Goal: Task Accomplishment & Management: Use online tool/utility

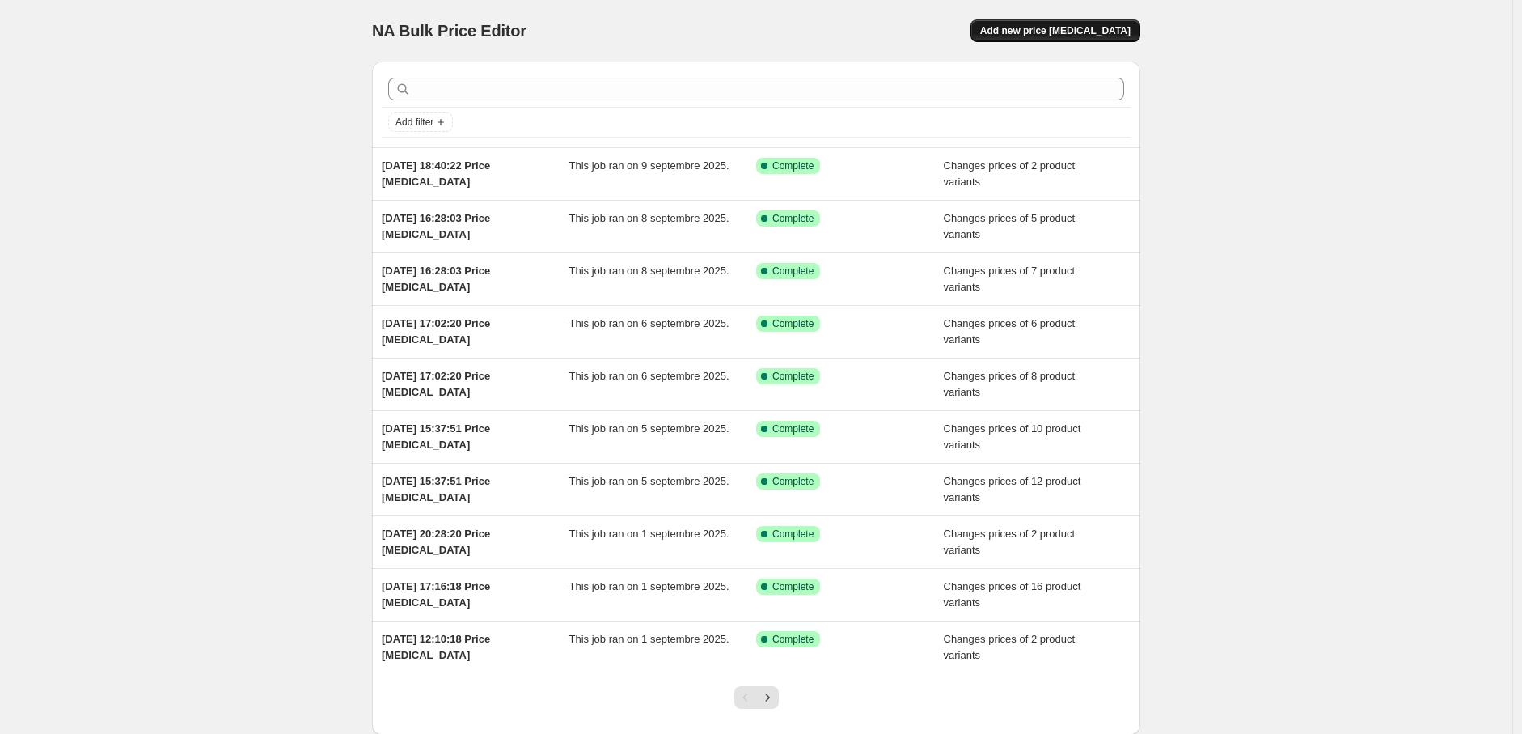
click at [1077, 27] on span "Add new price [MEDICAL_DATA]" at bounding box center [1055, 30] width 150 height 13
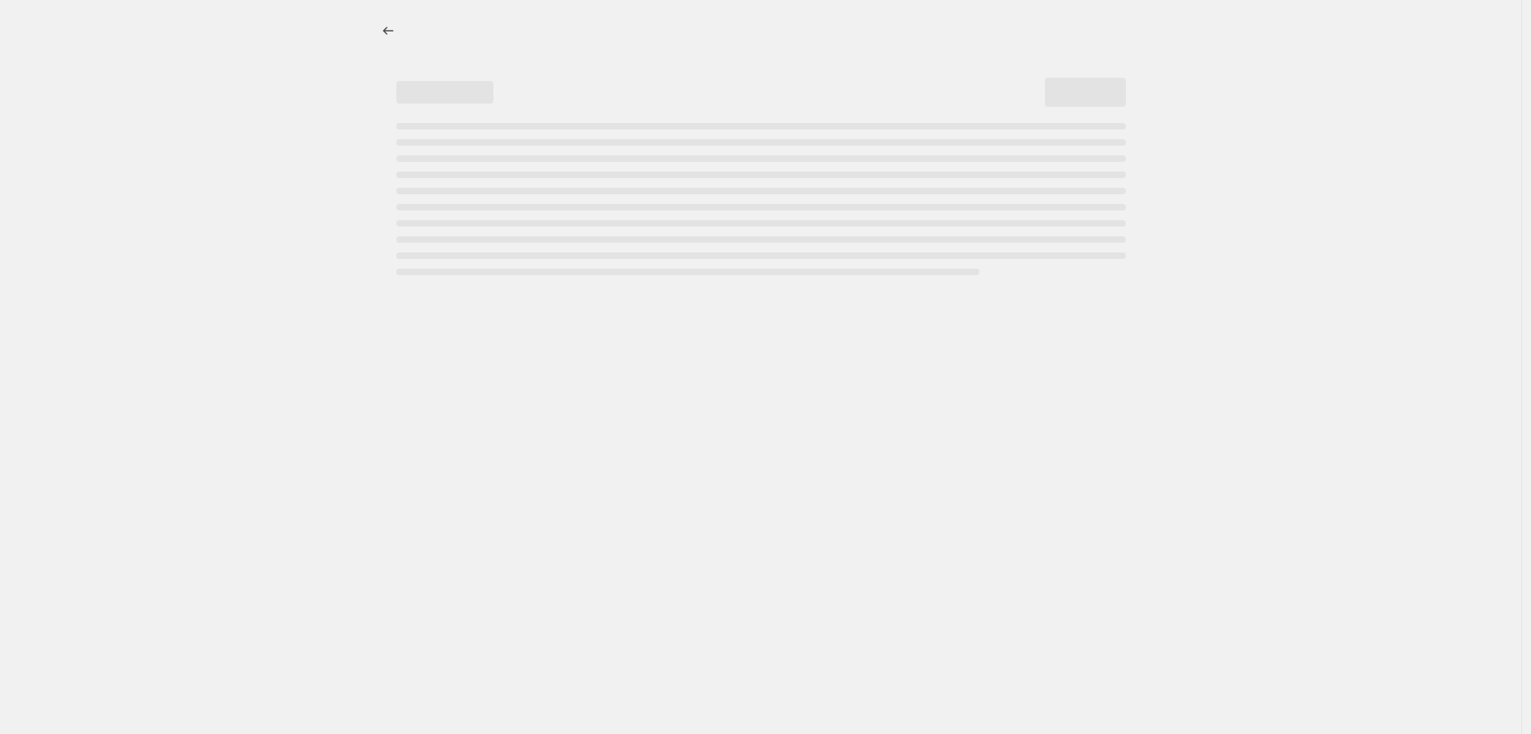
select select "percentage"
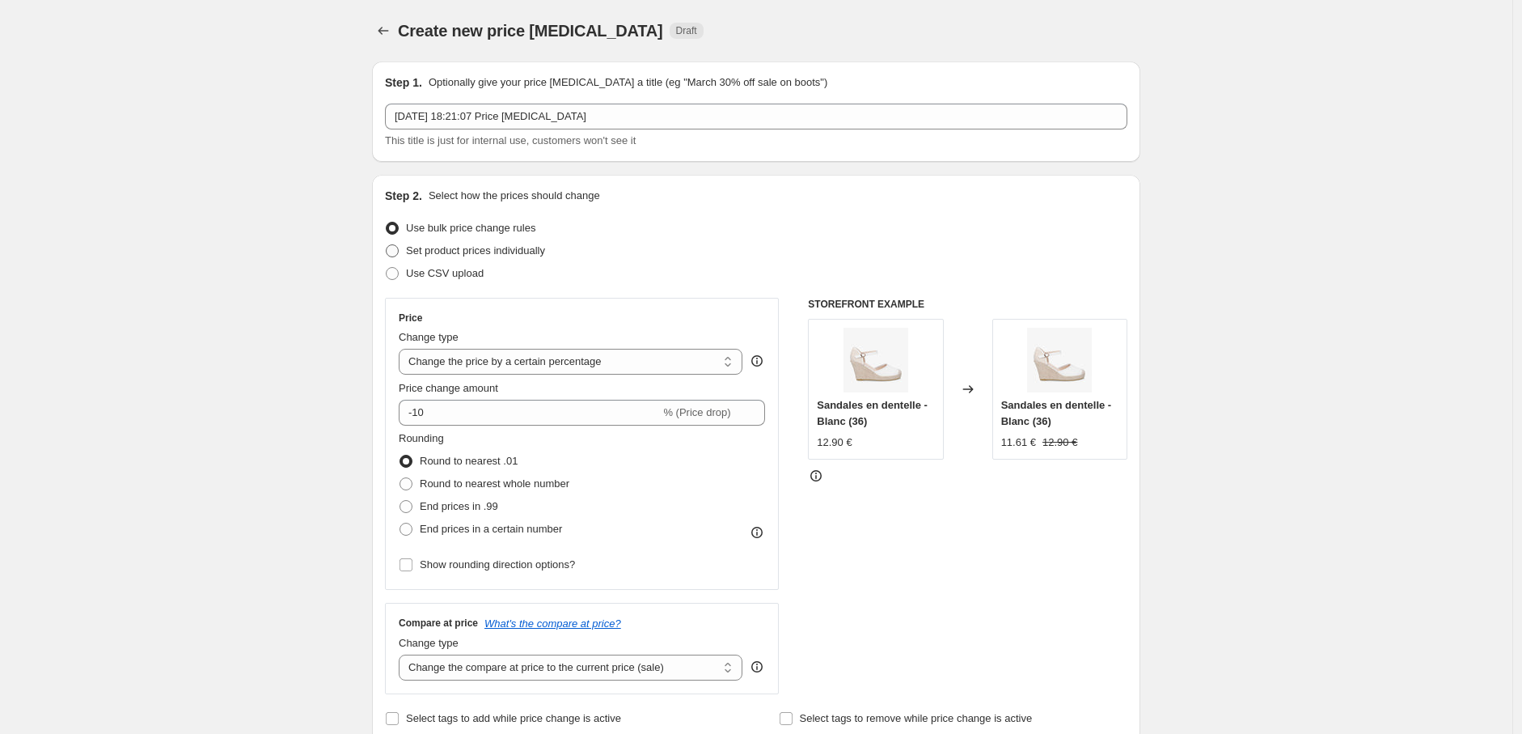
click at [397, 251] on span at bounding box center [392, 250] width 13 height 13
click at [387, 245] on input "Set product prices individually" at bounding box center [386, 244] width 1 height 1
radio input "true"
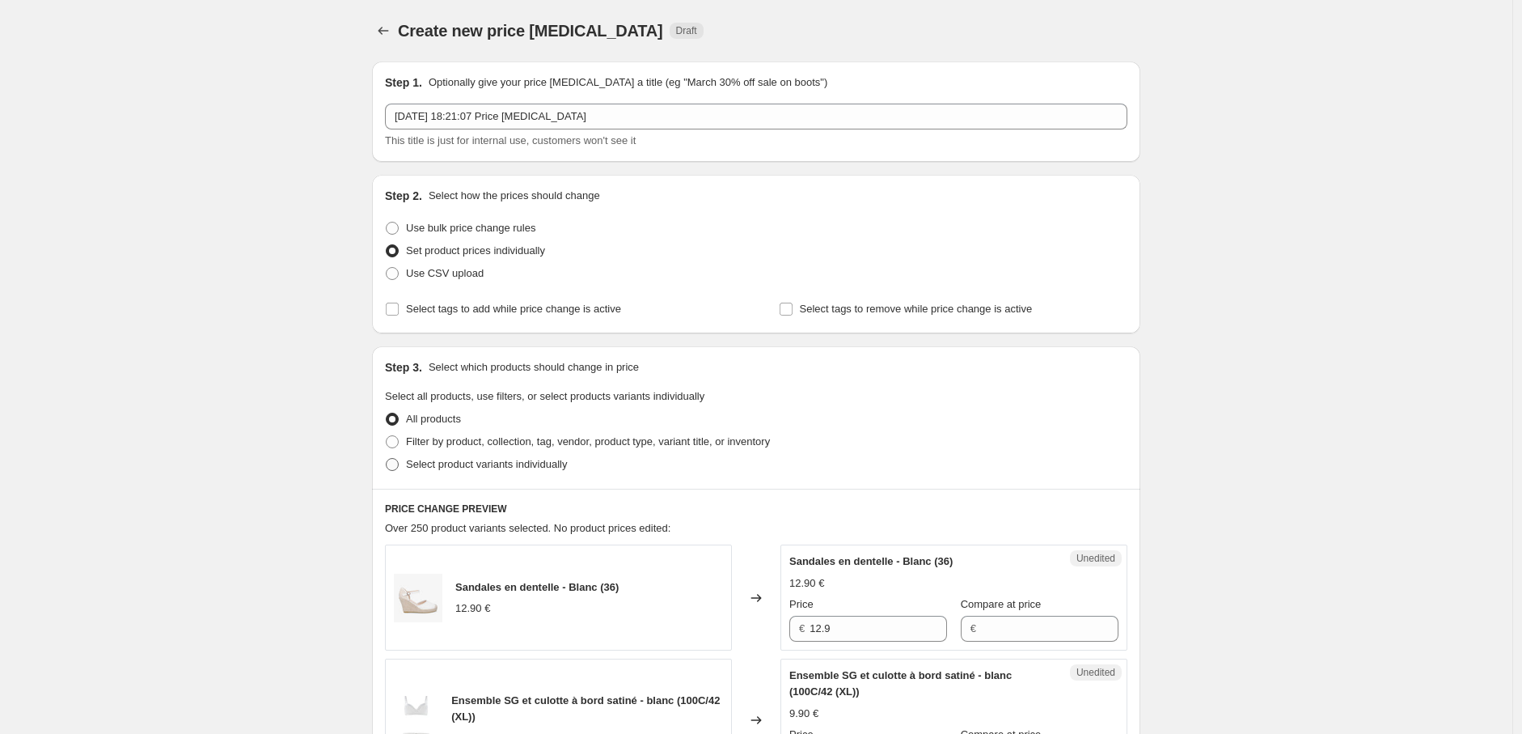
click at [399, 463] on span at bounding box center [392, 464] width 13 height 13
click at [387, 459] on input "Select product variants individually" at bounding box center [386, 458] width 1 height 1
radio input "true"
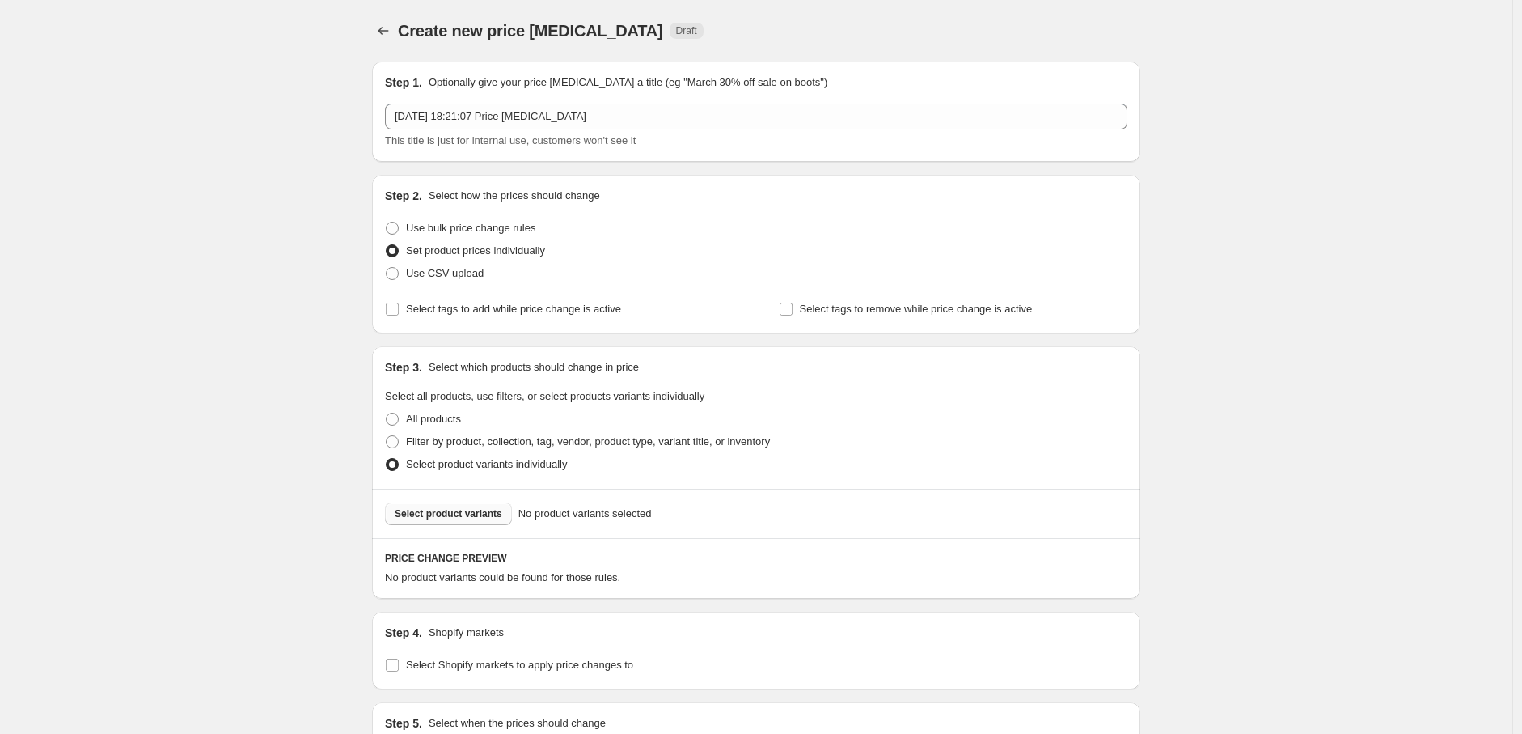
click at [455, 503] on button "Select product variants" at bounding box center [448, 513] width 127 height 23
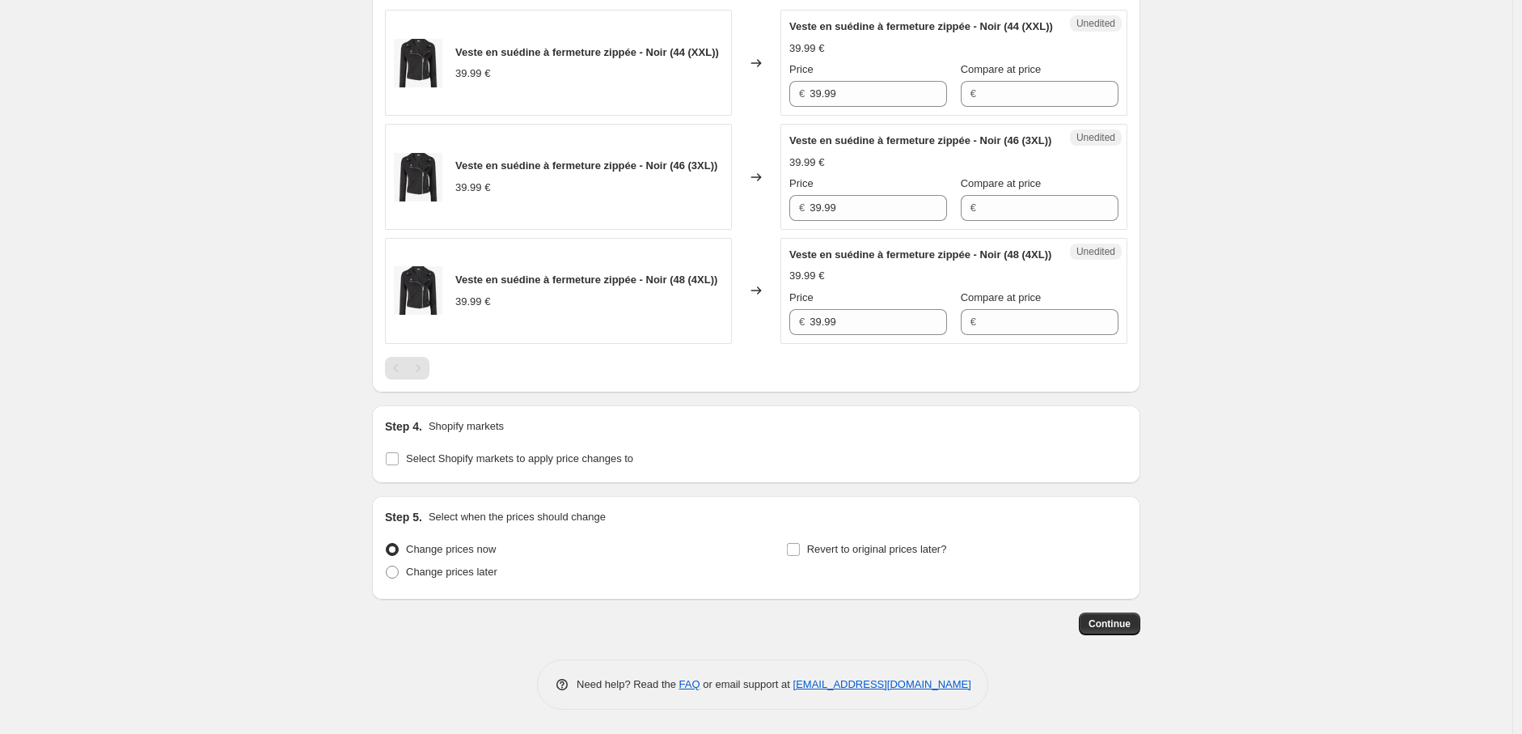
scroll to position [632, 0]
click at [392, 456] on input "Select Shopify markets to apply price changes to" at bounding box center [392, 458] width 13 height 13
checkbox input "true"
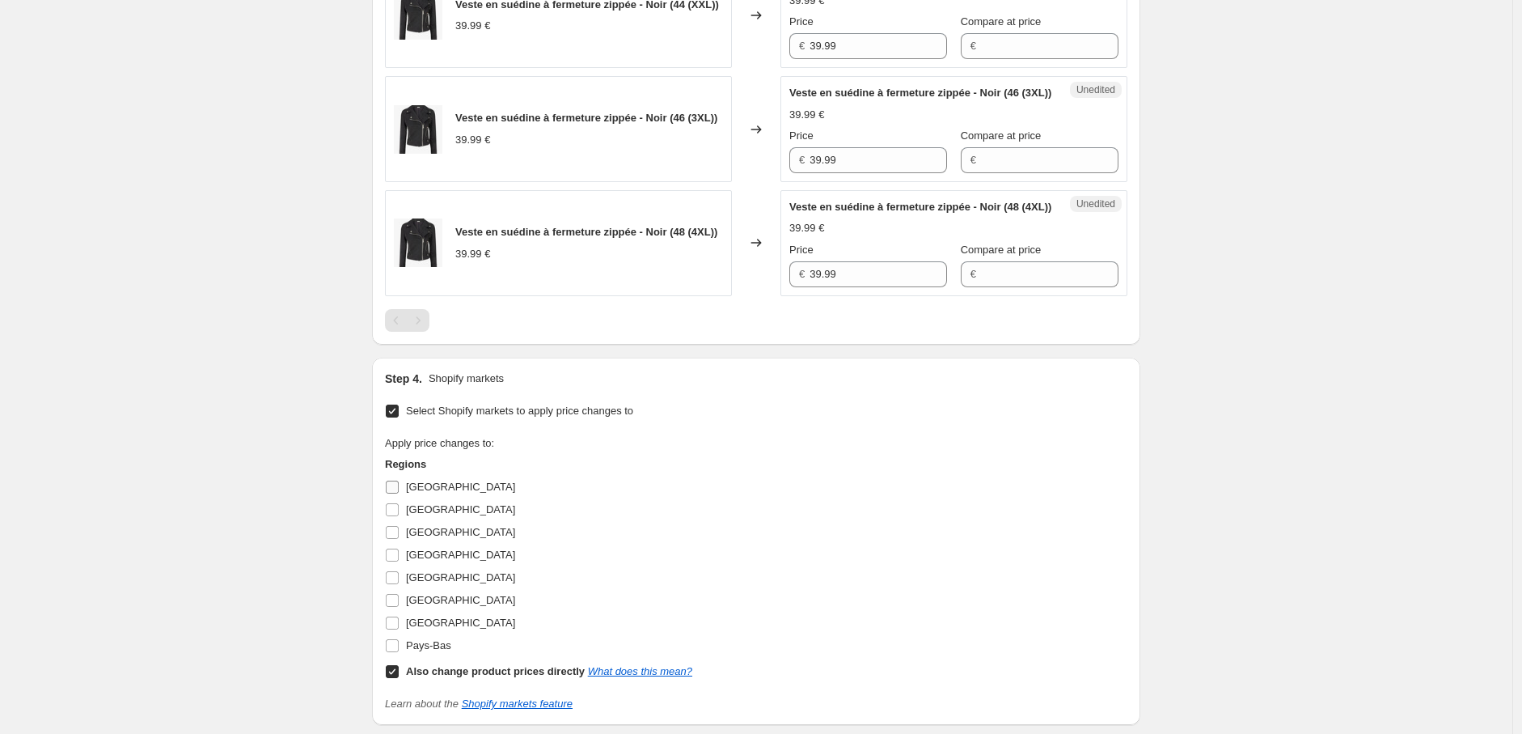
click at [405, 498] on label "[GEOGRAPHIC_DATA]" at bounding box center [450, 487] width 130 height 23
click at [399, 493] on input "[GEOGRAPHIC_DATA]" at bounding box center [392, 486] width 13 height 13
checkbox input "true"
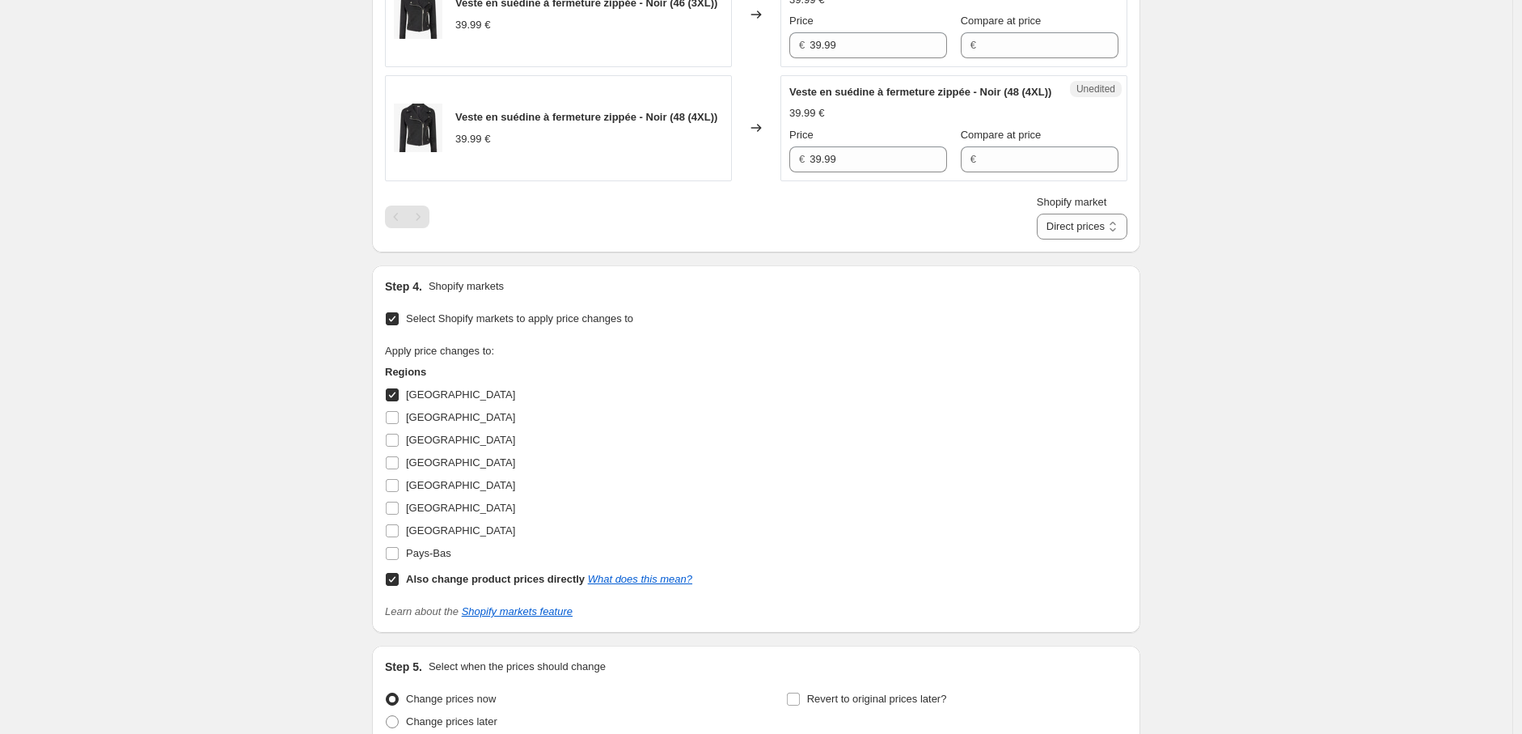
scroll to position [901, 0]
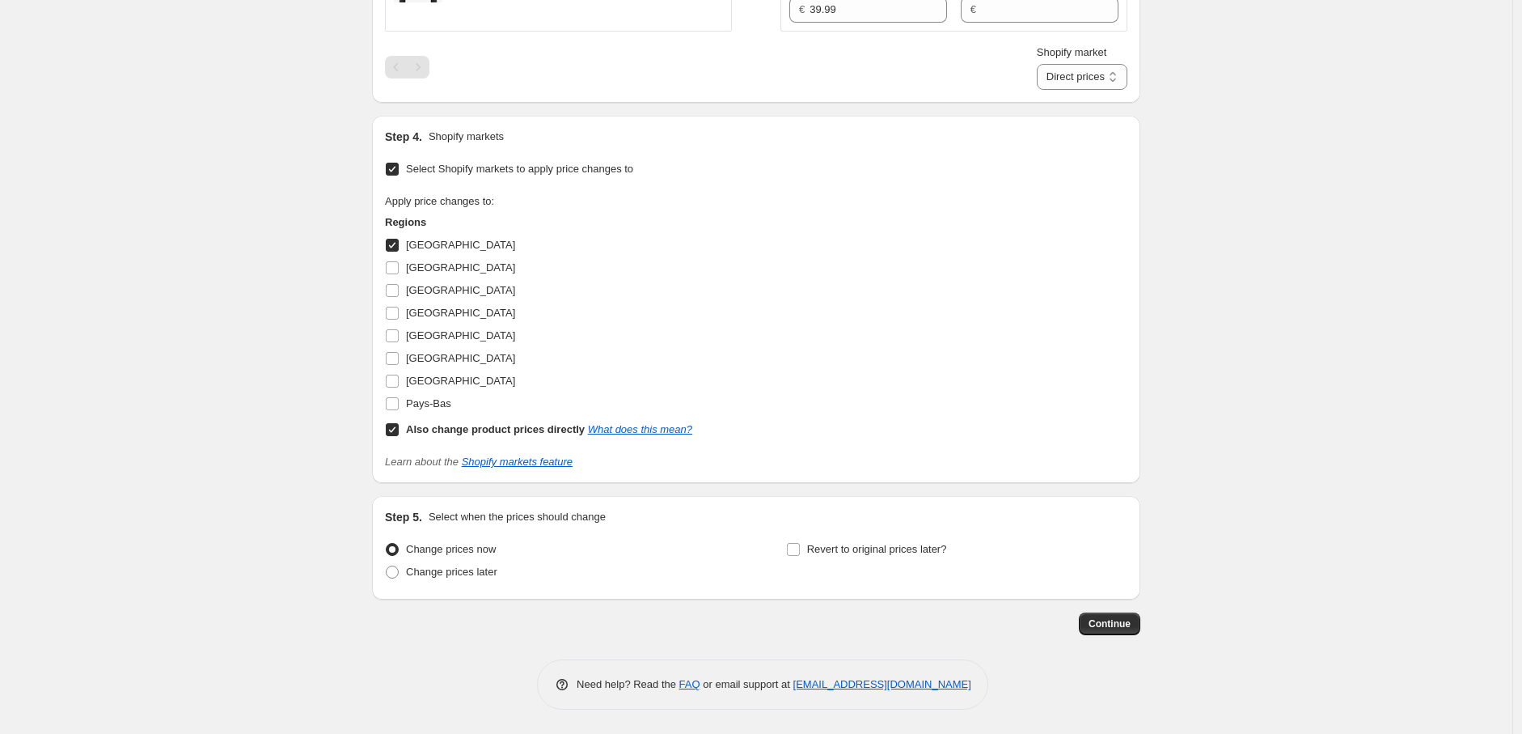
click at [396, 436] on input "Also change product prices directly What does this mean?" at bounding box center [392, 429] width 13 height 13
checkbox input "false"
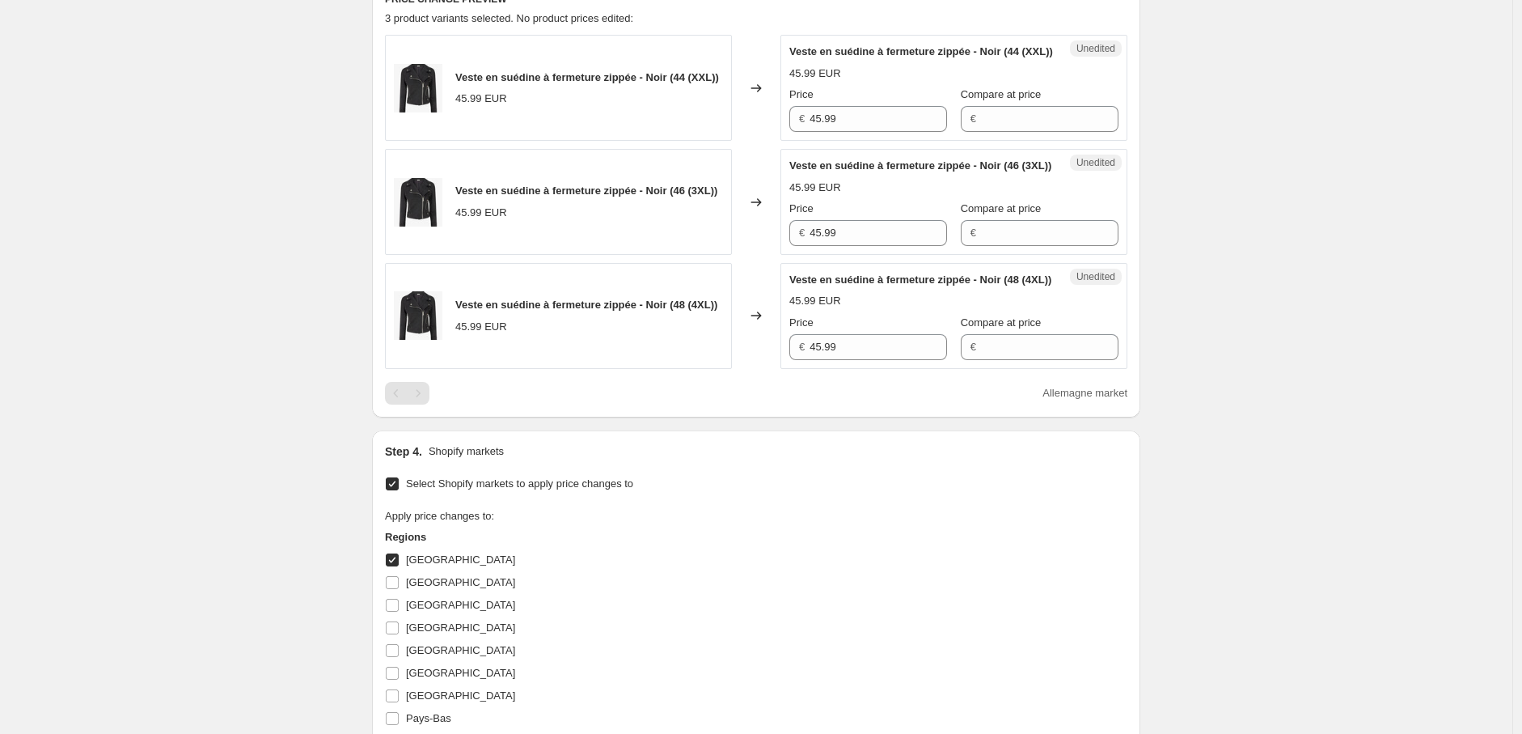
scroll to position [721, 0]
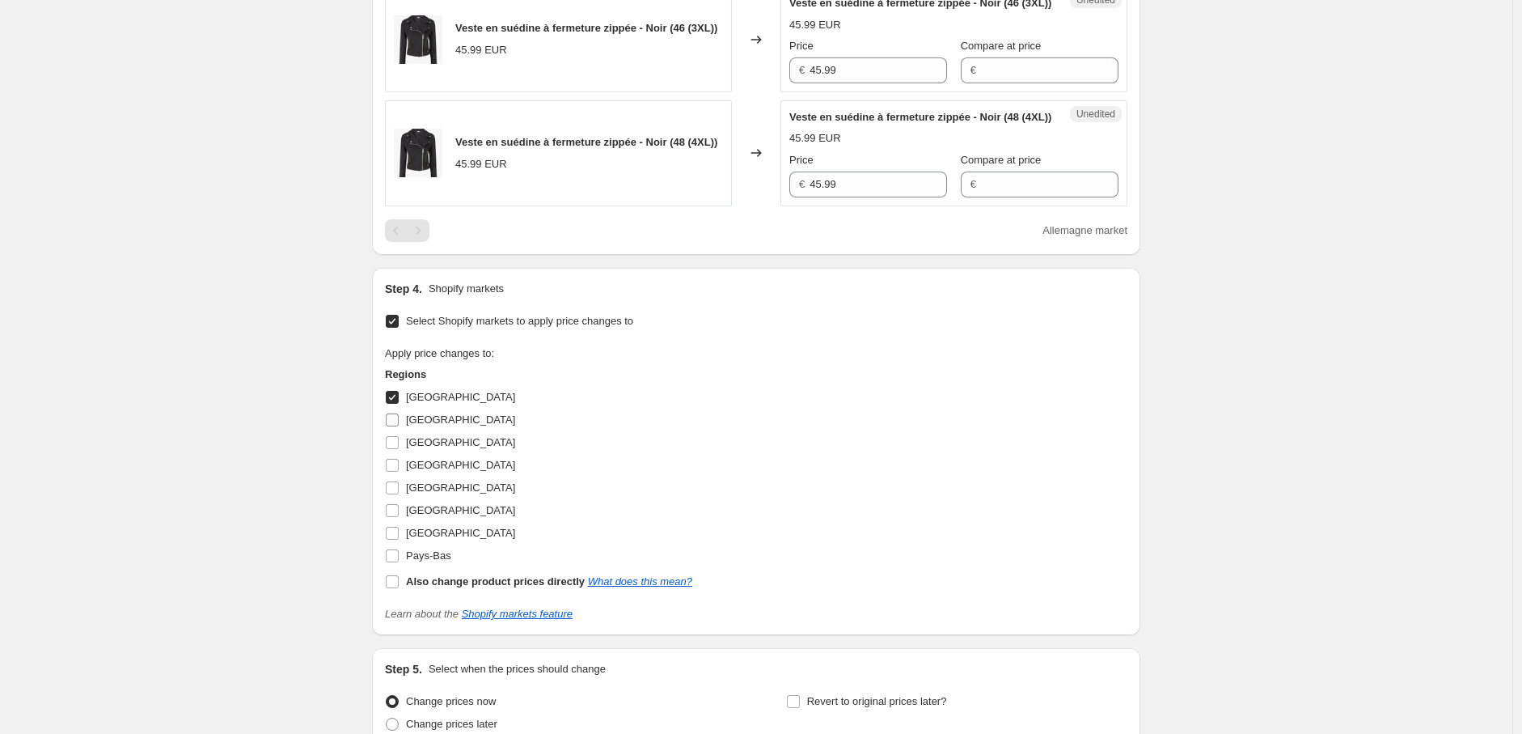
click at [397, 426] on input "[GEOGRAPHIC_DATA]" at bounding box center [392, 419] width 13 height 13
checkbox input "true"
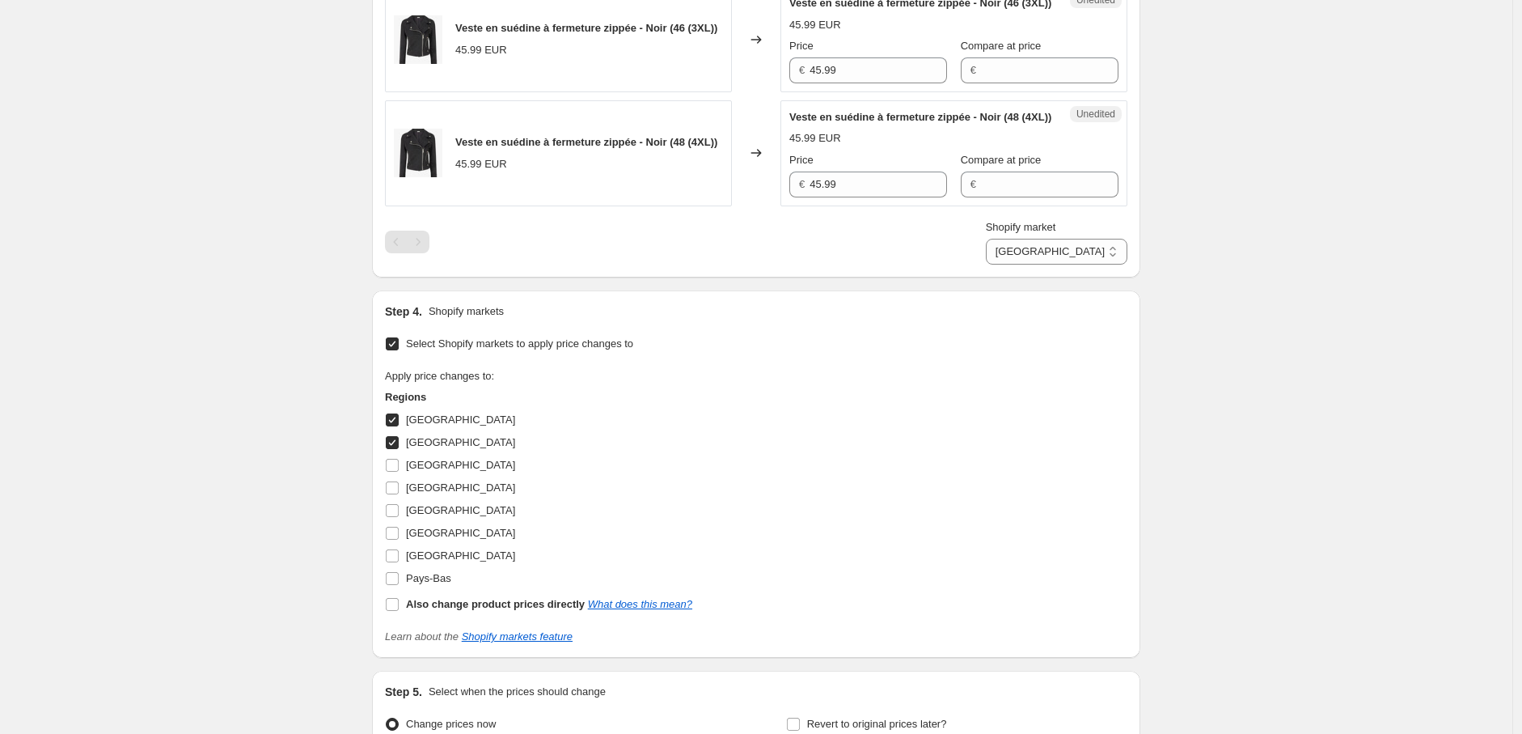
click at [394, 426] on input "[GEOGRAPHIC_DATA]" at bounding box center [392, 419] width 13 height 13
checkbox input "false"
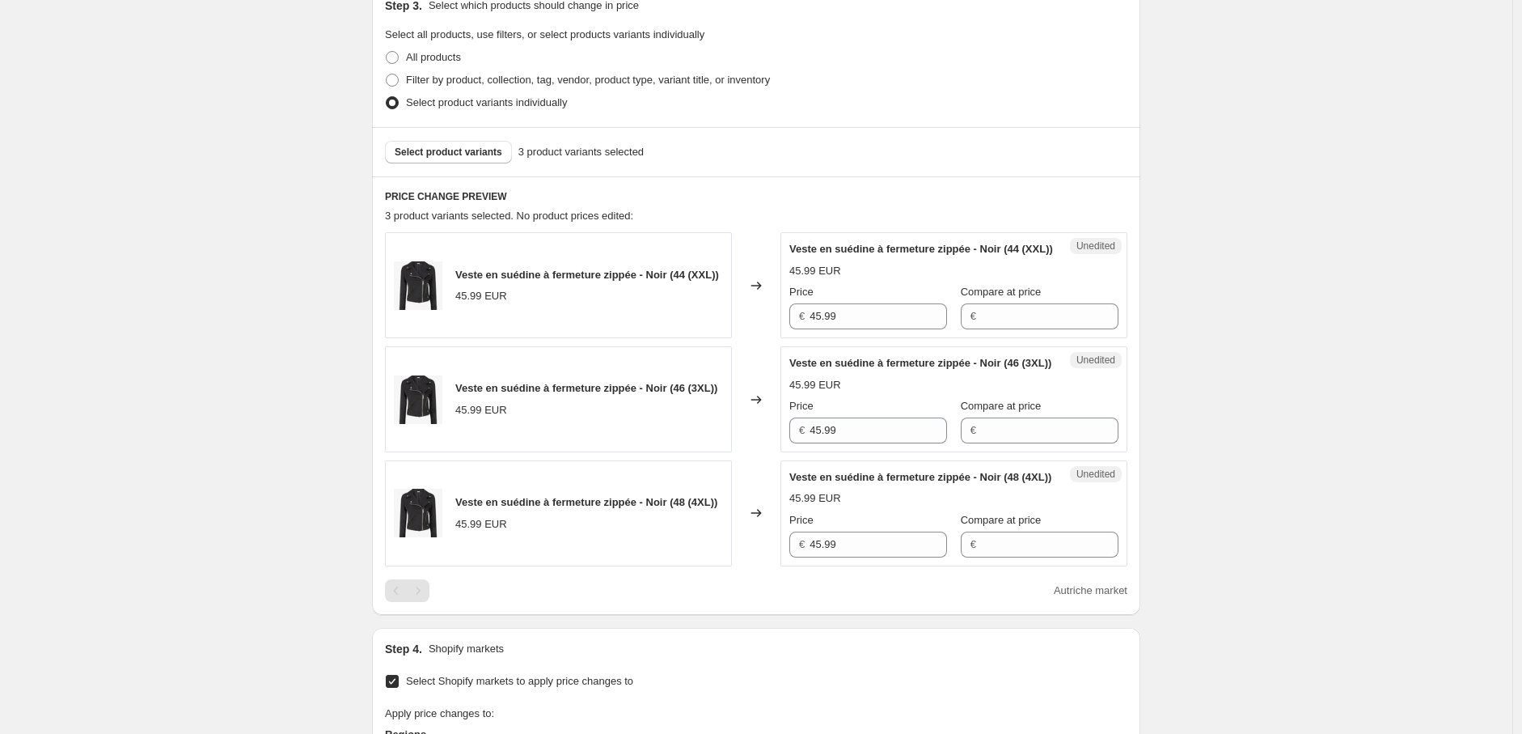
scroll to position [811, 0]
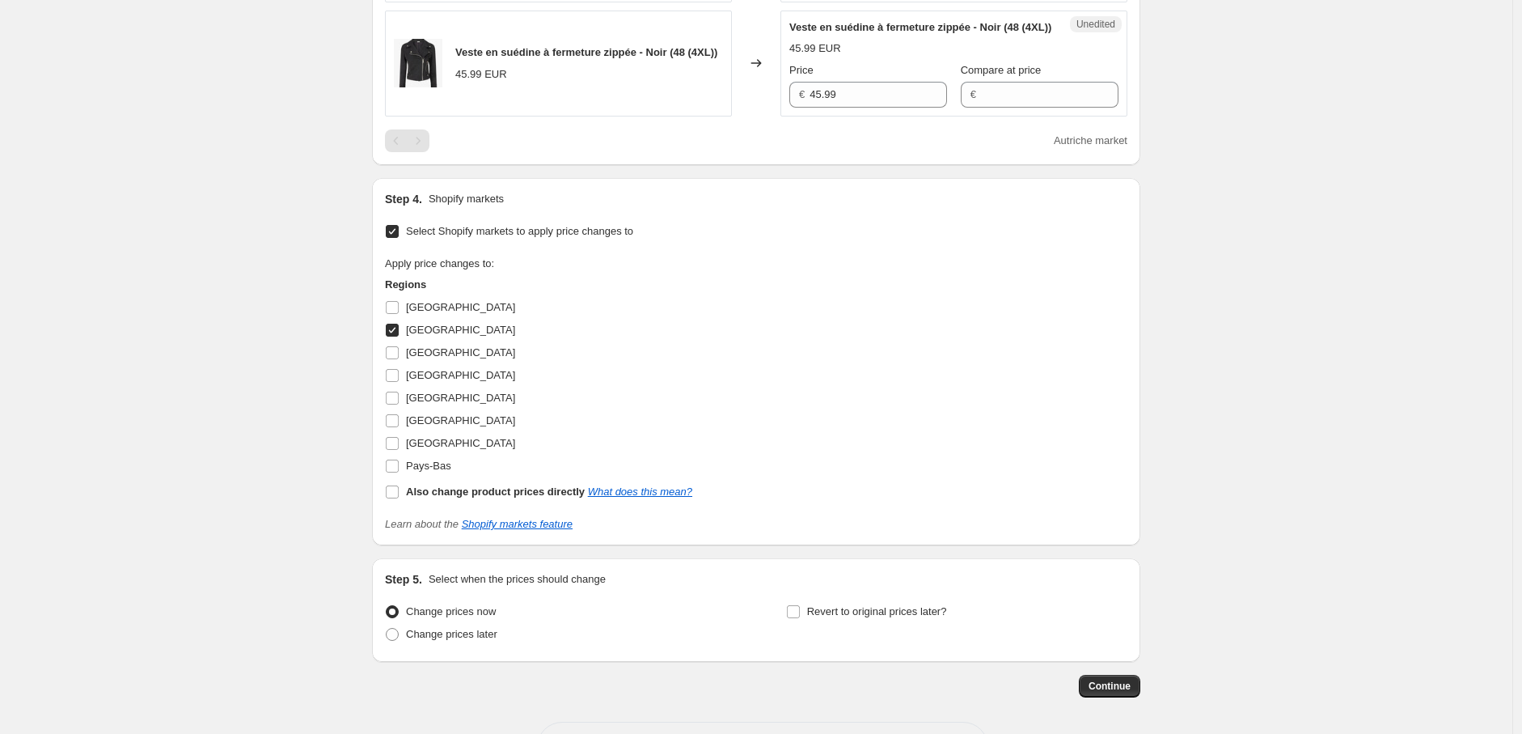
click at [399, 336] on input "[GEOGRAPHIC_DATA]" at bounding box center [392, 330] width 13 height 13
checkbox input "false"
click at [396, 359] on input "[GEOGRAPHIC_DATA]" at bounding box center [392, 352] width 13 height 13
checkbox input "true"
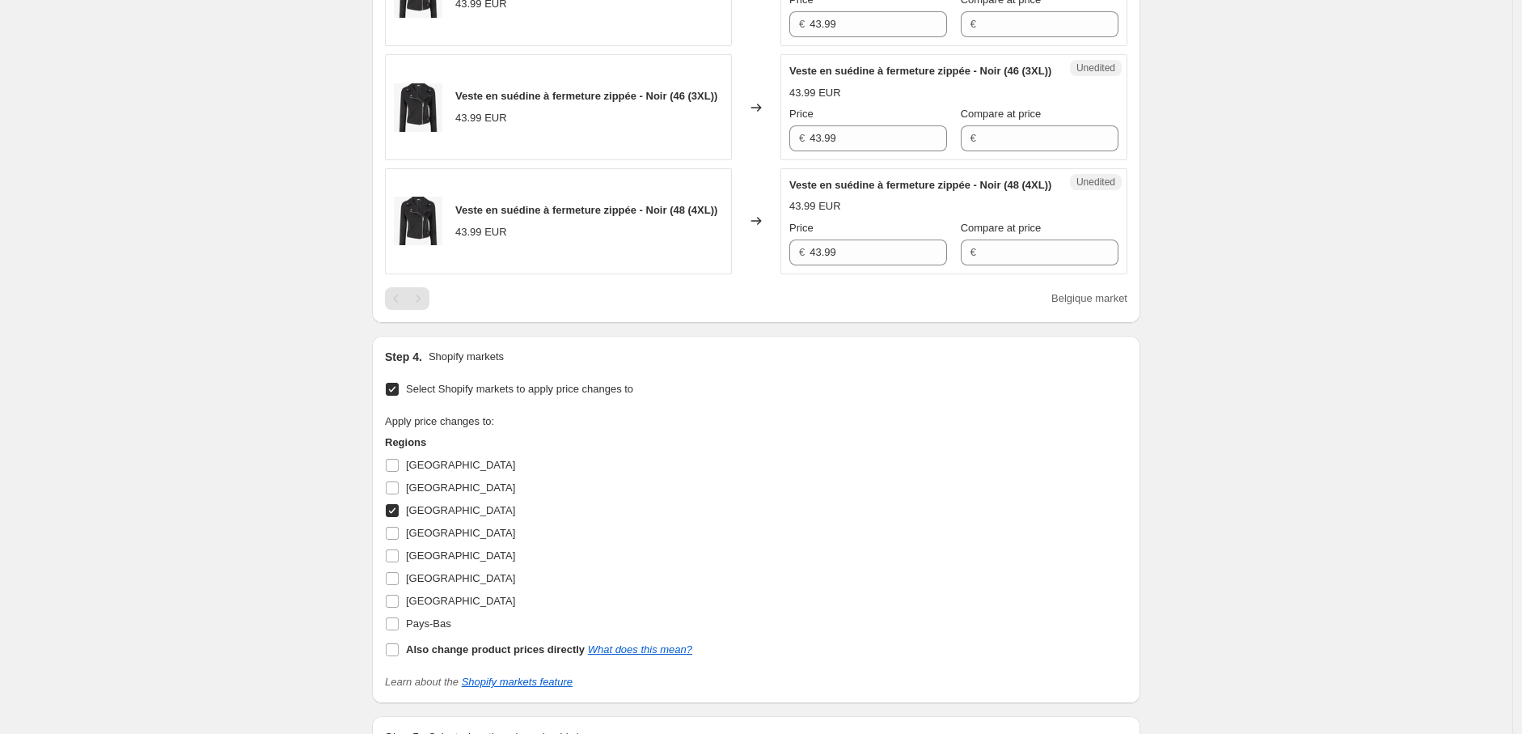
scroll to position [272, 0]
